Goal: Information Seeking & Learning: Learn about a topic

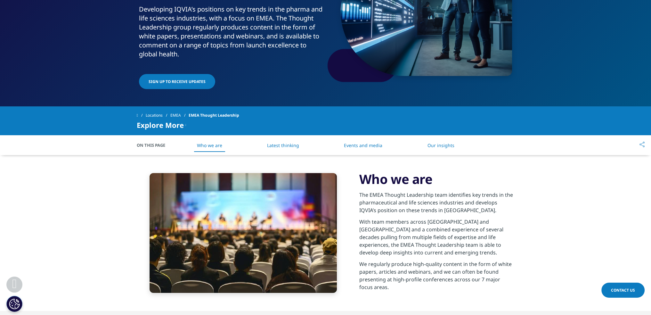
scroll to position [106, 0]
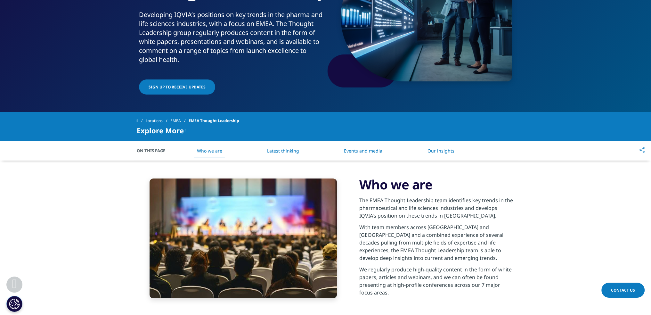
click at [285, 145] on li "Latest thinking" at bounding box center [283, 150] width 45 height 19
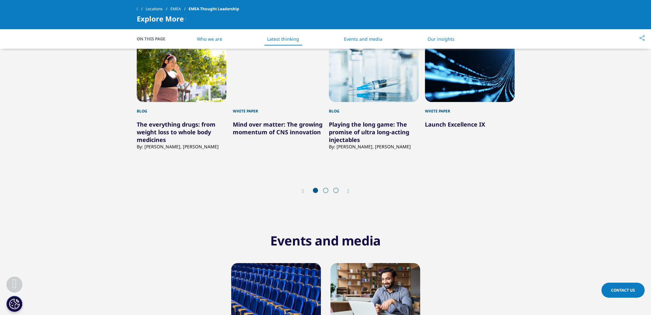
scroll to position [382, 0]
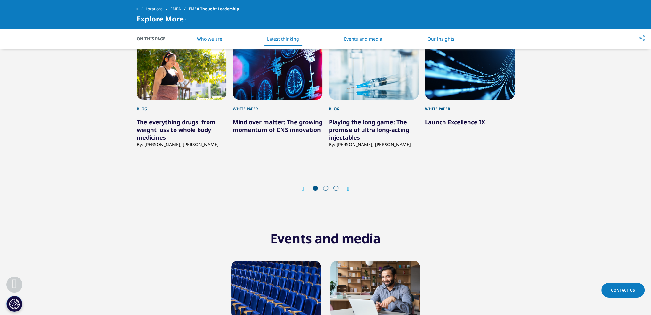
click at [358, 187] on div "Prev Next" at bounding box center [326, 188] width 378 height 19
click at [350, 189] on icon "Next slide" at bounding box center [349, 189] width 2 height 5
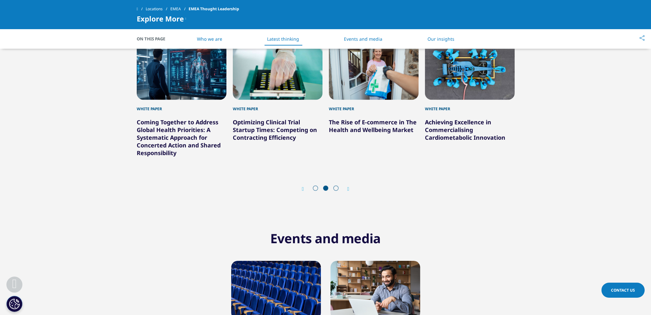
click at [350, 189] on icon "Next slide" at bounding box center [349, 189] width 2 height 5
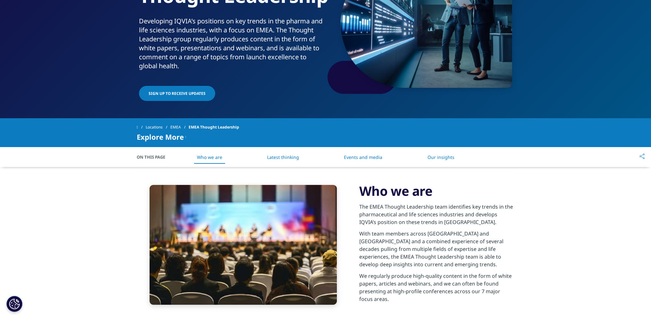
scroll to position [34, 0]
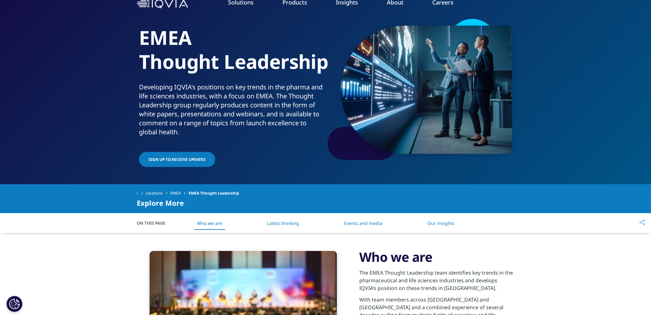
click at [449, 221] on link "Our insights" at bounding box center [440, 223] width 27 height 6
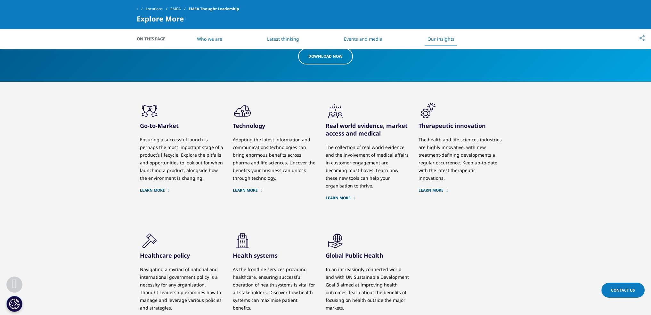
scroll to position [838, 0]
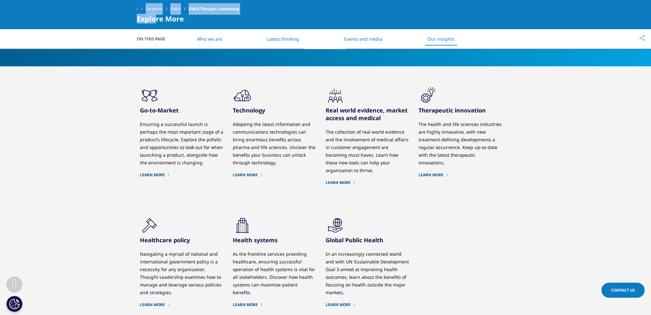
drag, startPoint x: 156, startPoint y: 19, endPoint x: 141, endPoint y: 11, distance: 17.2
click at [142, 12] on div "Locations EMEA EMEA Thought Leadership Explore More EMEA Insights Blog Tackling…" at bounding box center [325, 14] width 651 height 29
click at [138, 9] on span at bounding box center [137, 9] width 1 height 4
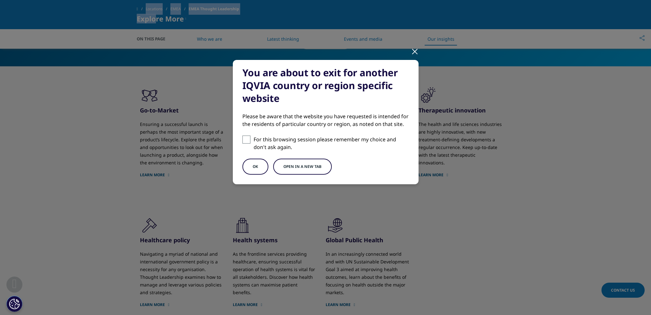
click at [247, 169] on button "OK" at bounding box center [256, 167] width 26 height 16
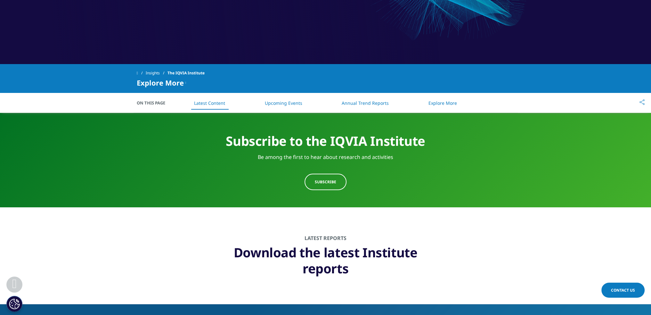
scroll to position [160, 0]
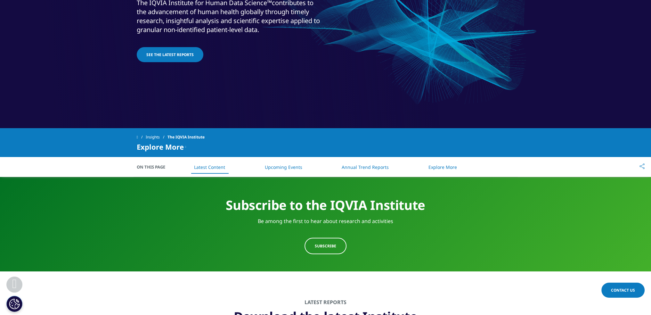
click at [444, 171] on li "Explore More" at bounding box center [442, 167] width 41 height 19
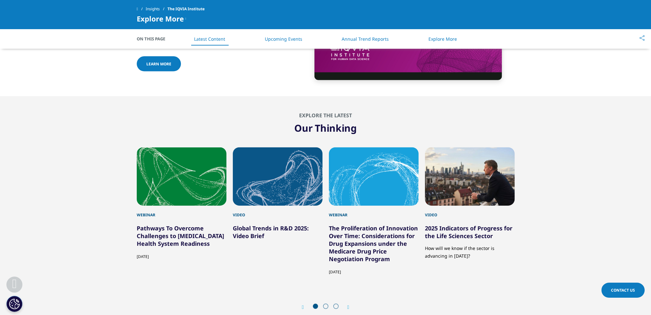
scroll to position [1841, 0]
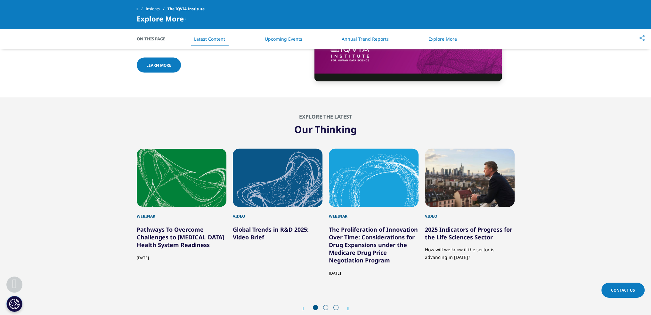
click at [350, 306] on icon "Next slide" at bounding box center [349, 308] width 2 height 5
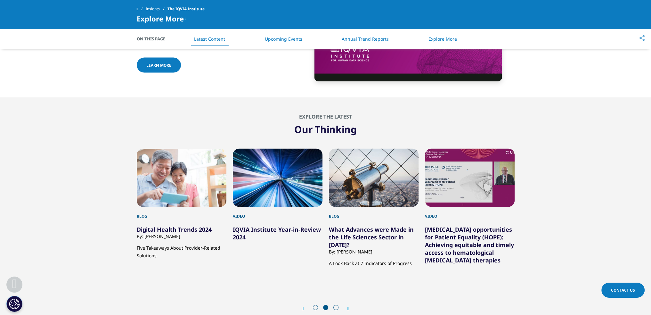
click at [350, 306] on icon "Next slide" at bounding box center [349, 308] width 2 height 5
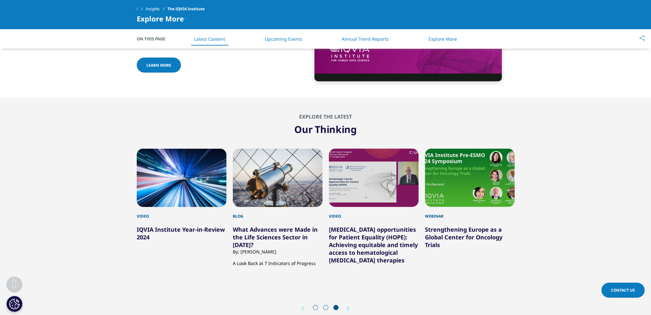
click at [350, 306] on icon "Next slide" at bounding box center [349, 308] width 2 height 5
click at [302, 306] on icon "Previous slide" at bounding box center [303, 308] width 2 height 5
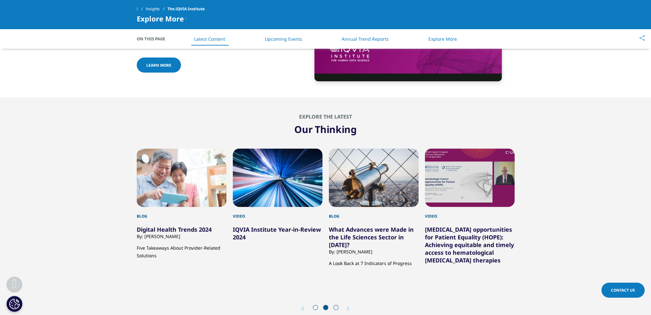
click at [302, 306] on icon "Previous slide" at bounding box center [303, 308] width 2 height 5
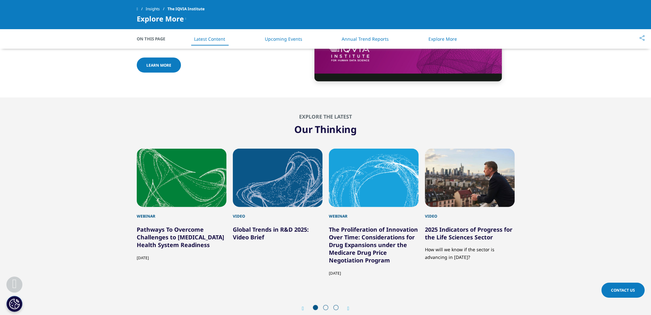
click at [302, 306] on icon "Previous slide" at bounding box center [303, 308] width 2 height 5
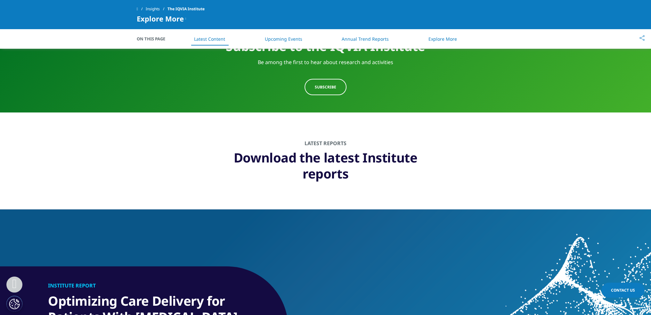
scroll to position [495, 0]
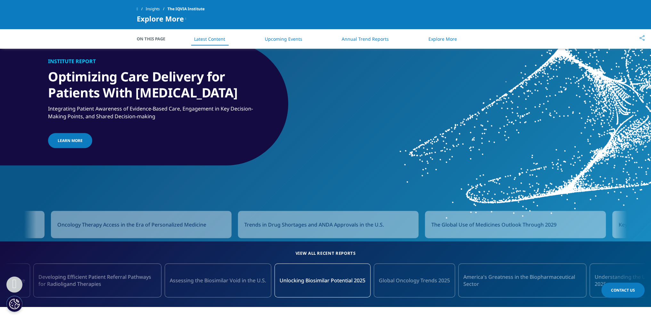
click at [214, 195] on section "Institute Report Optimizing Care Delivery for Patients With Cancer Integrating …" at bounding box center [325, 113] width 651 height 256
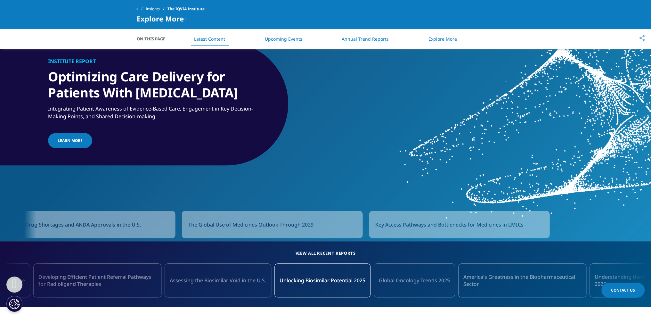
click at [199, 209] on div "Optimizing Care Delivery for Patients With Cancer Advancing Evidence-Based Acad…" at bounding box center [325, 225] width 603 height 34
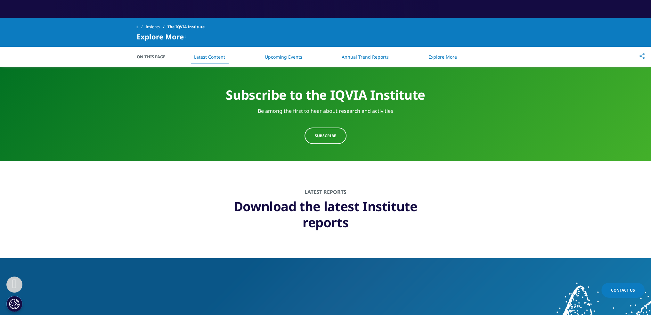
scroll to position [110, 0]
